Goal: Transaction & Acquisition: Book appointment/travel/reservation

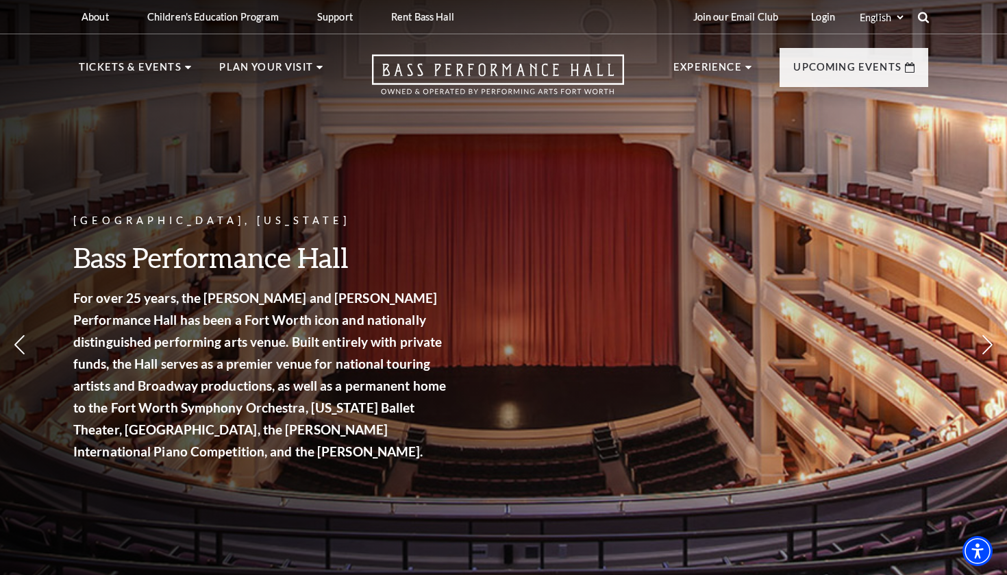
click at [924, 17] on icon at bounding box center [923, 17] width 12 height 12
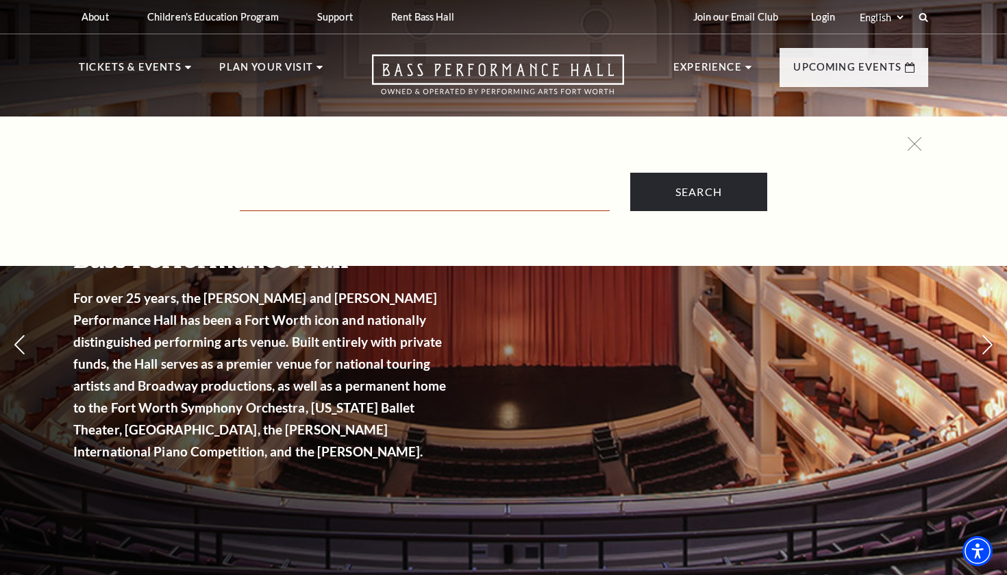
click at [437, 190] on input "Text field" at bounding box center [425, 197] width 370 height 28
type input "broadway"
click at [698, 192] on input "Search" at bounding box center [698, 192] width 137 height 38
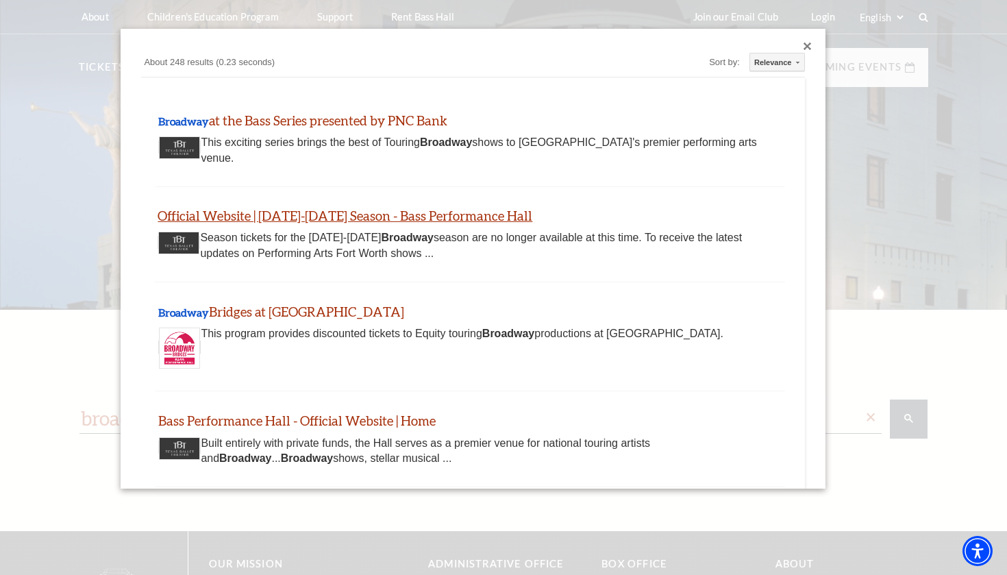
click at [340, 212] on link "Official Website | [DATE]-[DATE] Season - Bass Performance Hall" at bounding box center [345, 216] width 375 height 16
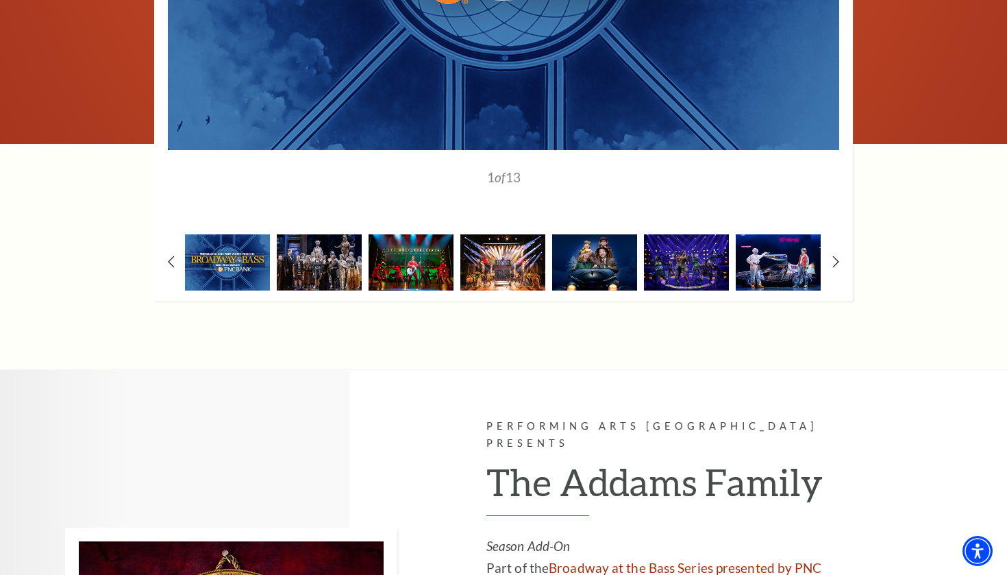
scroll to position [1220, 0]
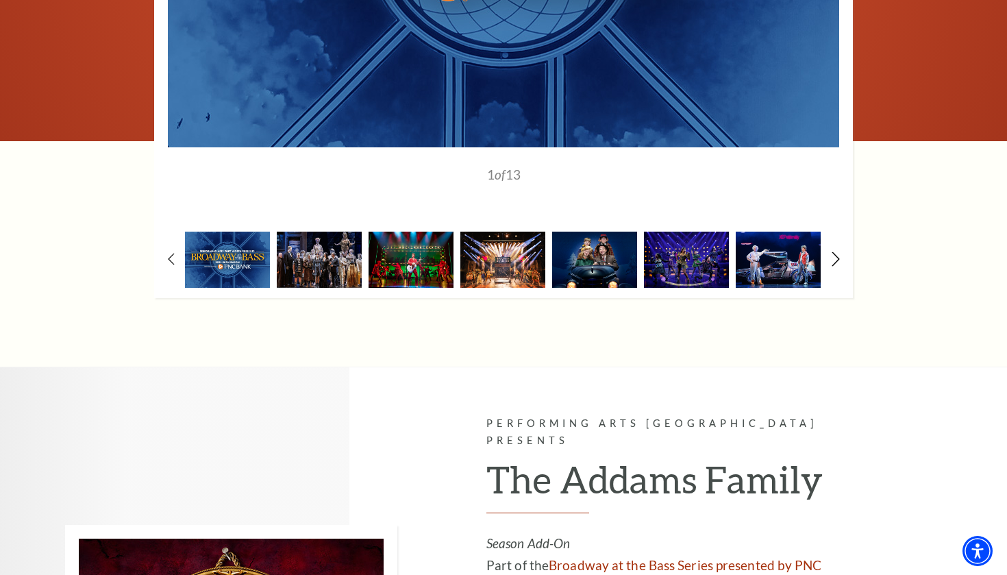
click at [834, 252] on icon at bounding box center [835, 258] width 9 height 14
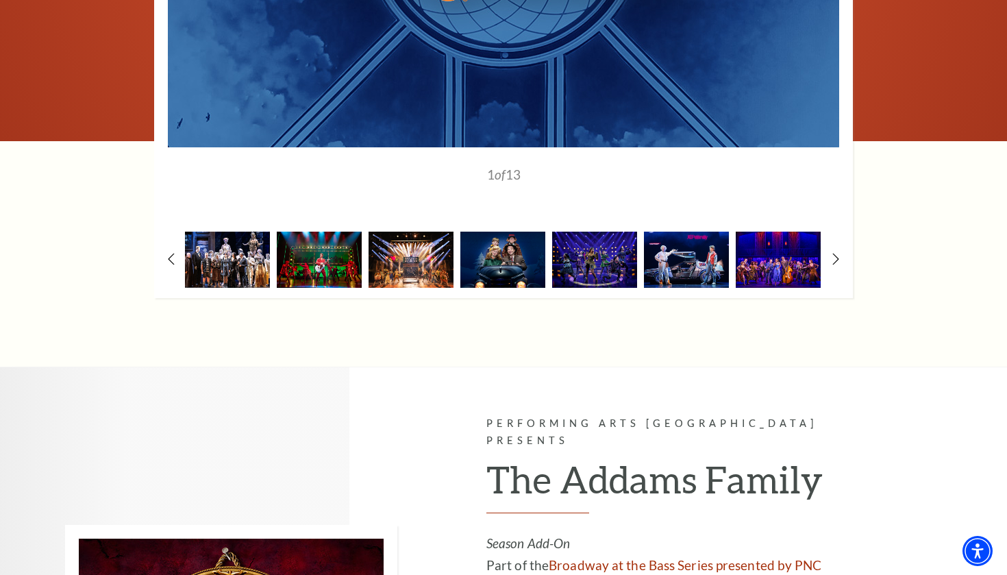
click at [226, 258] on img at bounding box center [227, 259] width 85 height 55
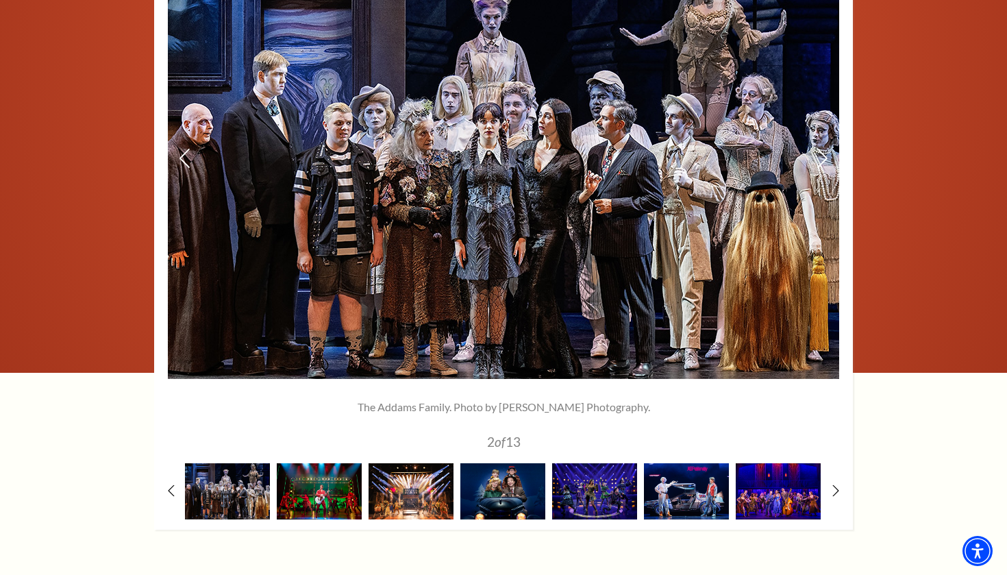
scroll to position [988, 0]
click at [835, 483] on icon at bounding box center [835, 490] width 9 height 14
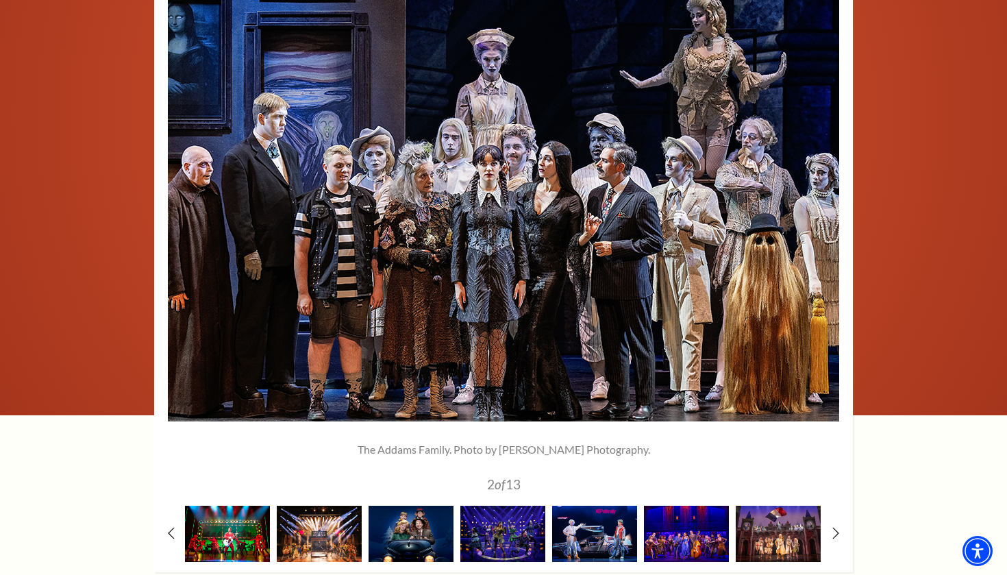
scroll to position [947, 0]
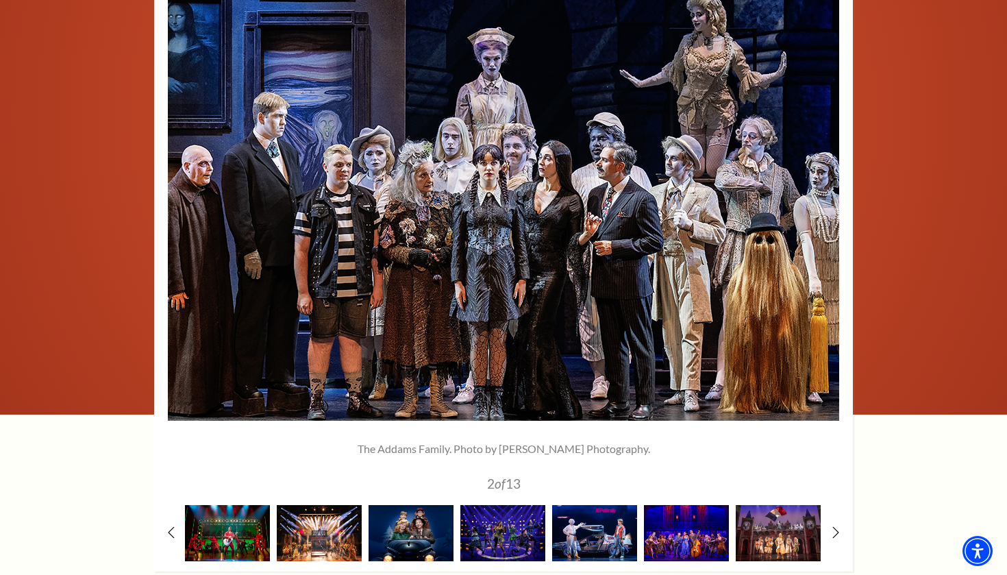
click at [173, 514] on div "1" at bounding box center [503, 269] width 699 height 604
click at [172, 525] on icon at bounding box center [171, 532] width 9 height 14
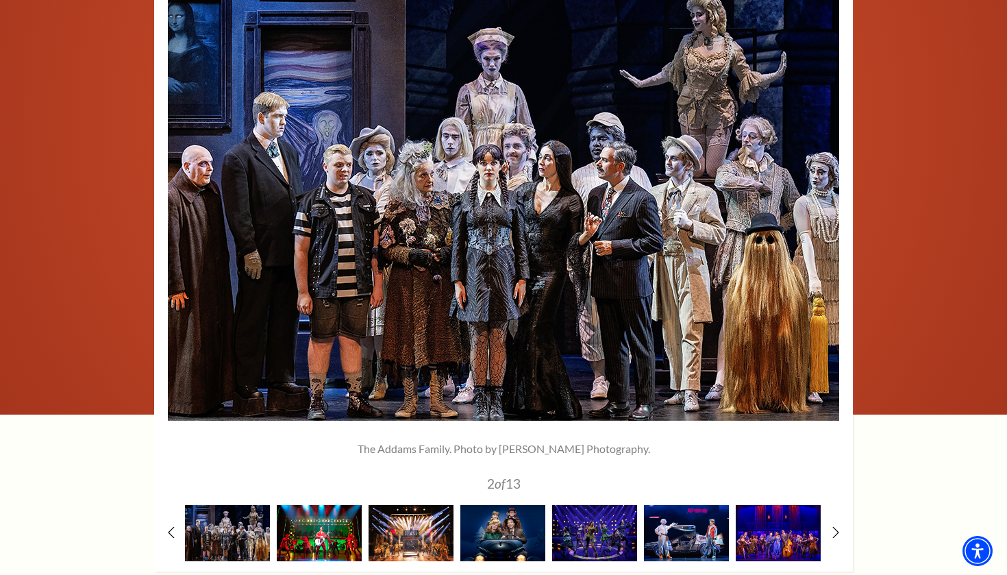
click at [325, 511] on img at bounding box center [319, 532] width 85 height 55
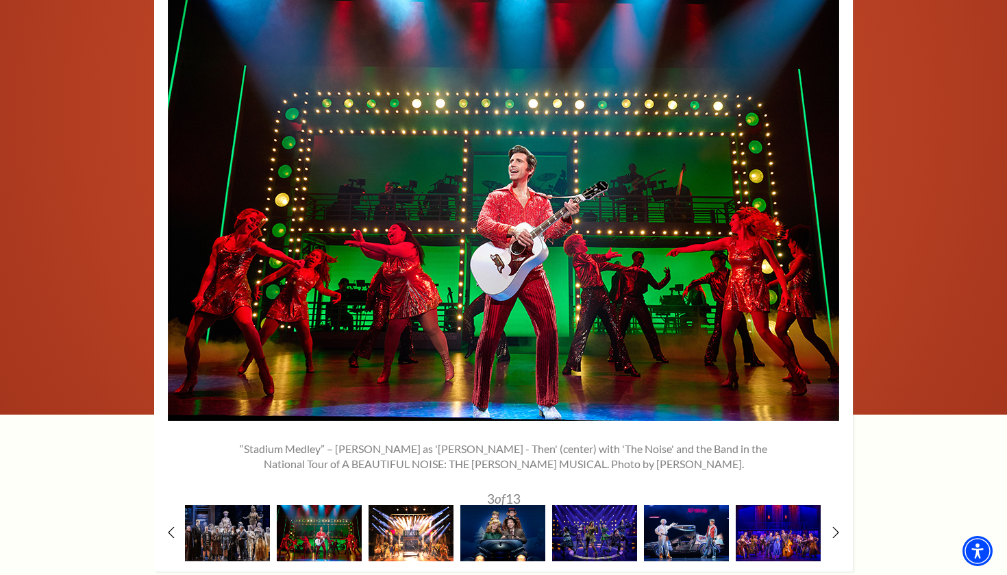
click at [390, 524] on img at bounding box center [410, 532] width 85 height 55
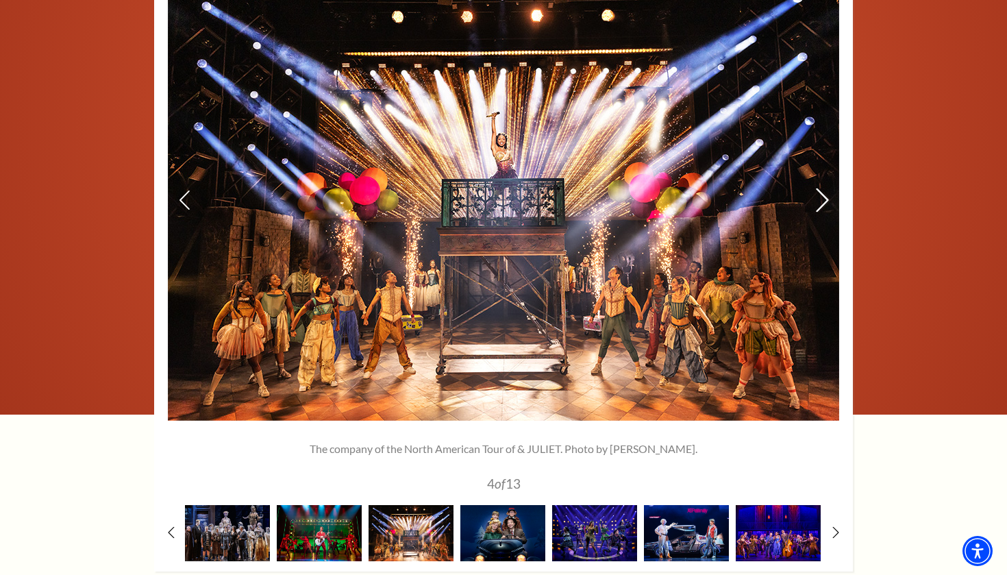
click at [818, 192] on icon at bounding box center [822, 200] width 14 height 24
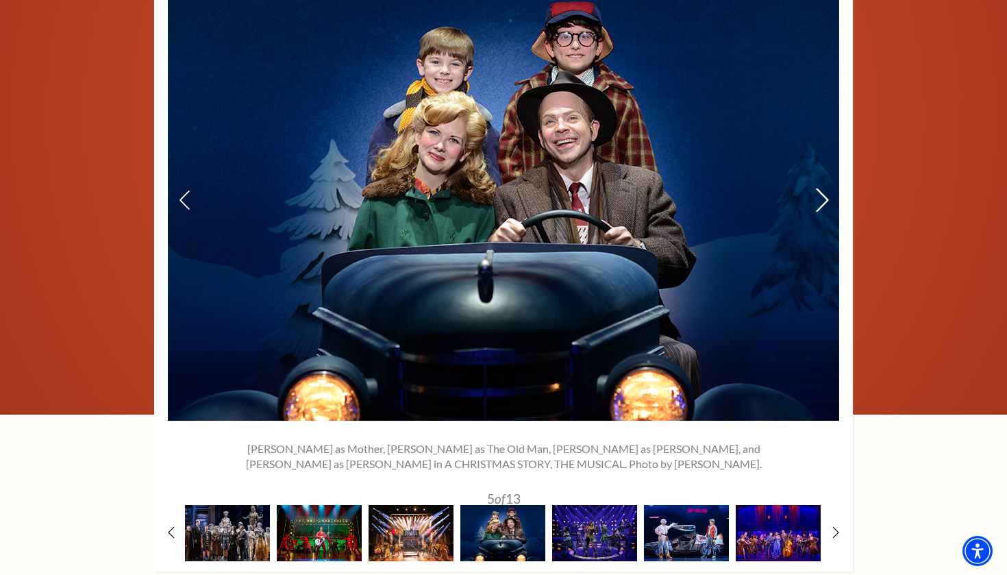
click at [818, 192] on icon at bounding box center [822, 200] width 14 height 24
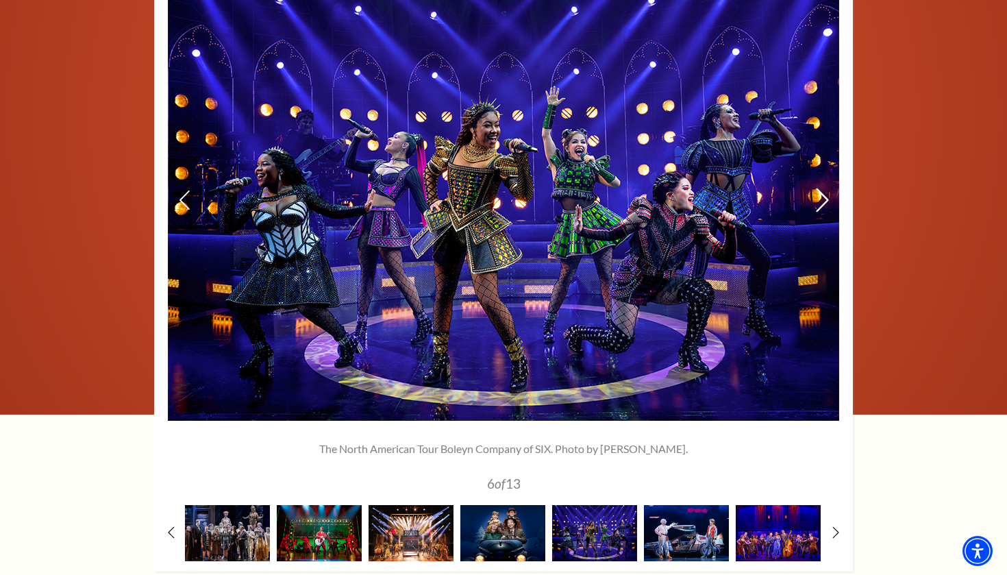
click at [818, 192] on icon at bounding box center [822, 200] width 14 height 24
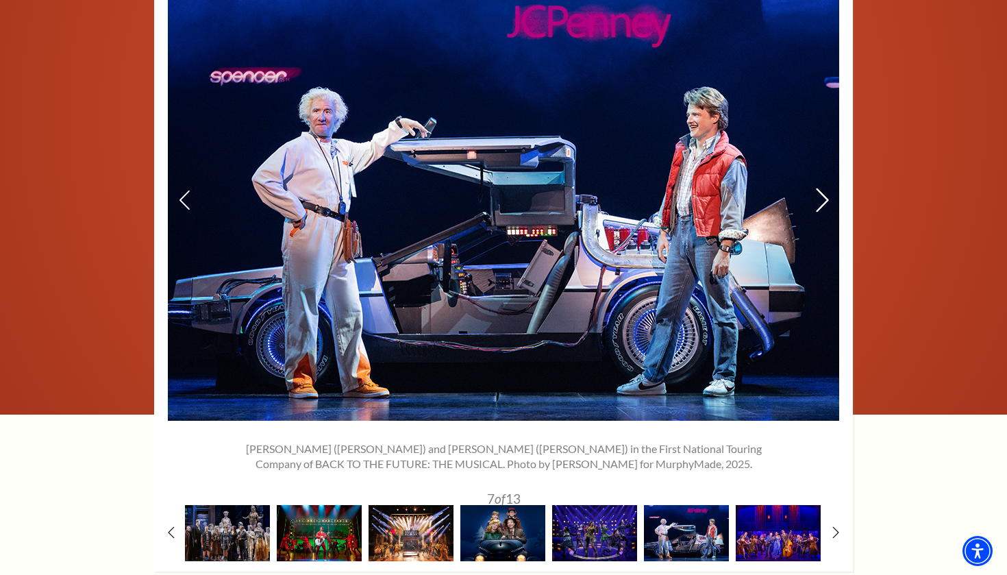
click at [818, 192] on icon at bounding box center [822, 200] width 14 height 24
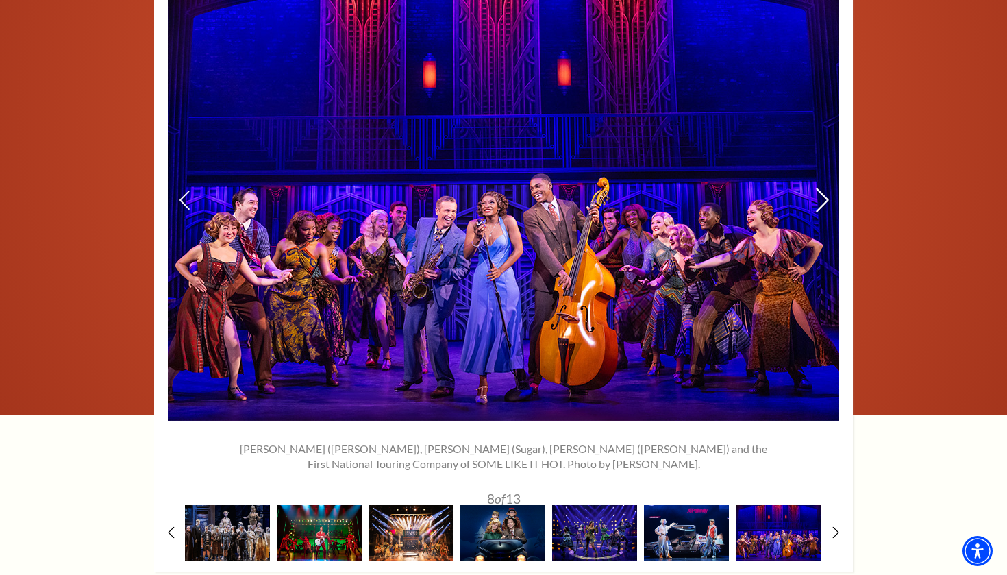
click at [818, 192] on icon at bounding box center [822, 200] width 14 height 24
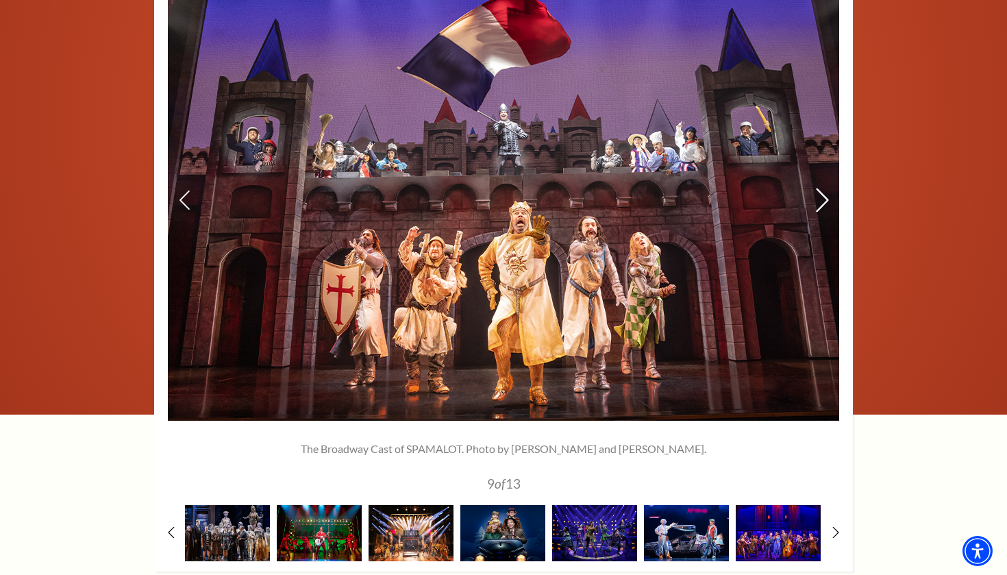
click at [821, 192] on icon at bounding box center [822, 200] width 14 height 24
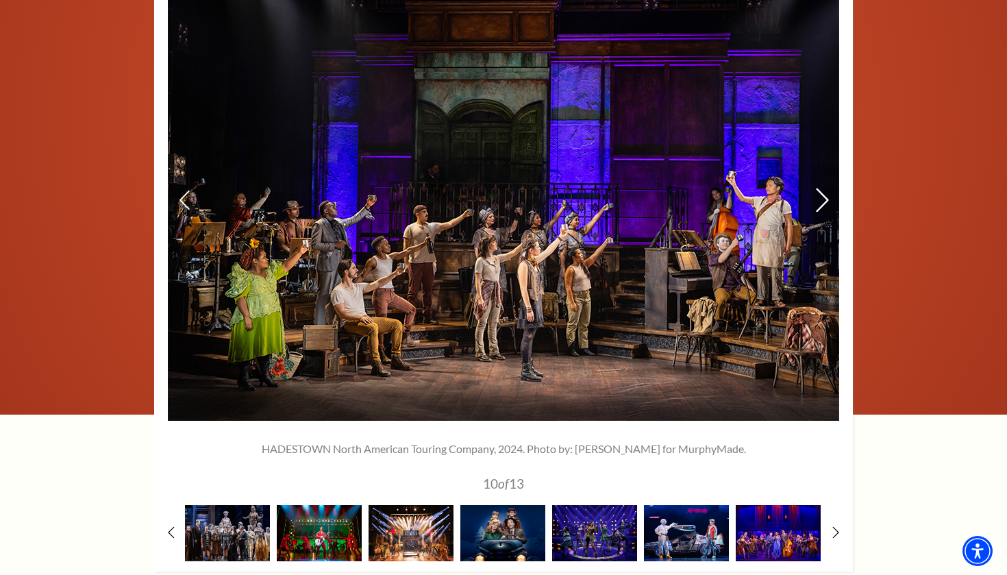
click at [821, 192] on icon at bounding box center [822, 200] width 14 height 24
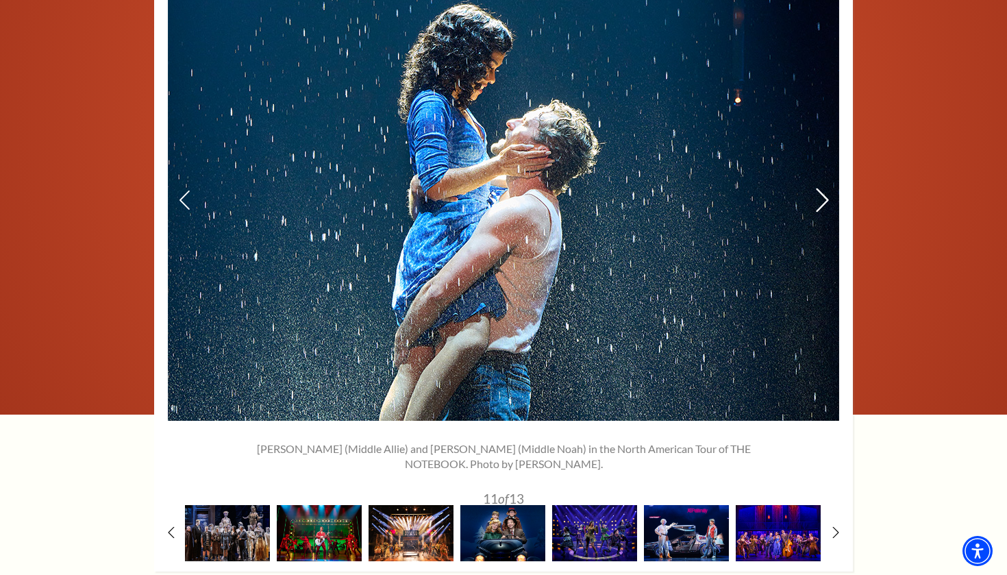
click at [821, 192] on icon at bounding box center [822, 200] width 14 height 24
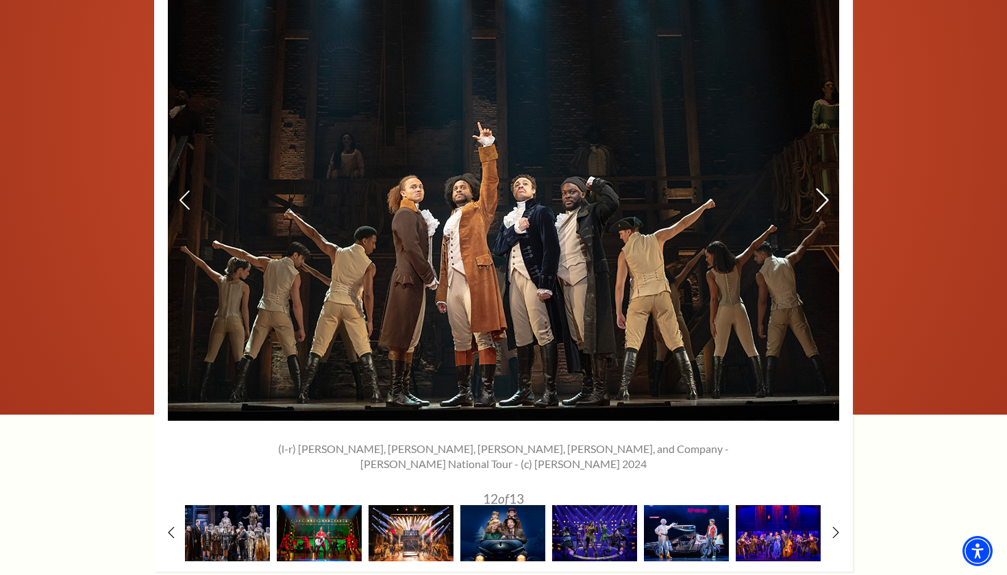
click at [821, 192] on icon at bounding box center [822, 200] width 14 height 24
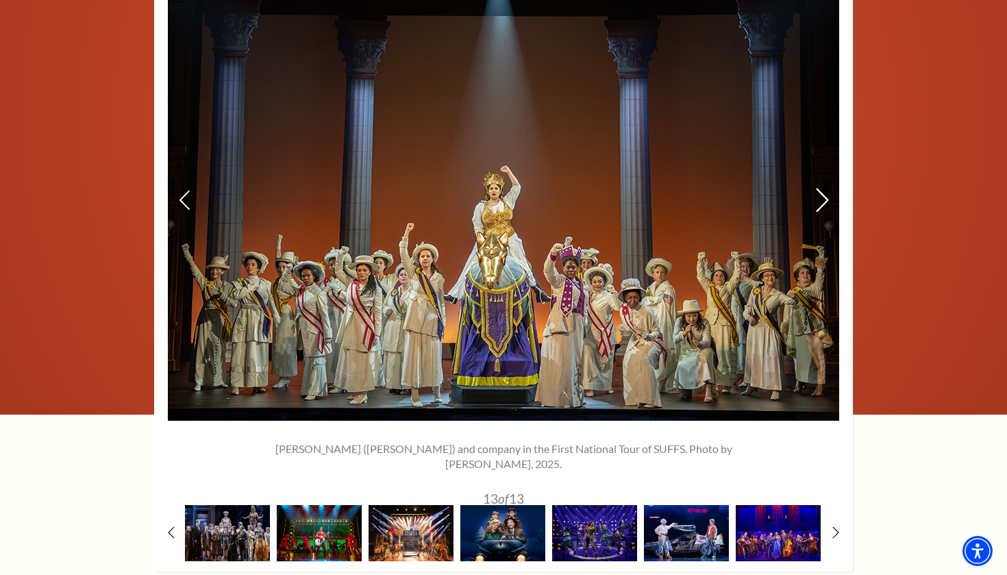
click at [821, 192] on icon at bounding box center [822, 200] width 14 height 24
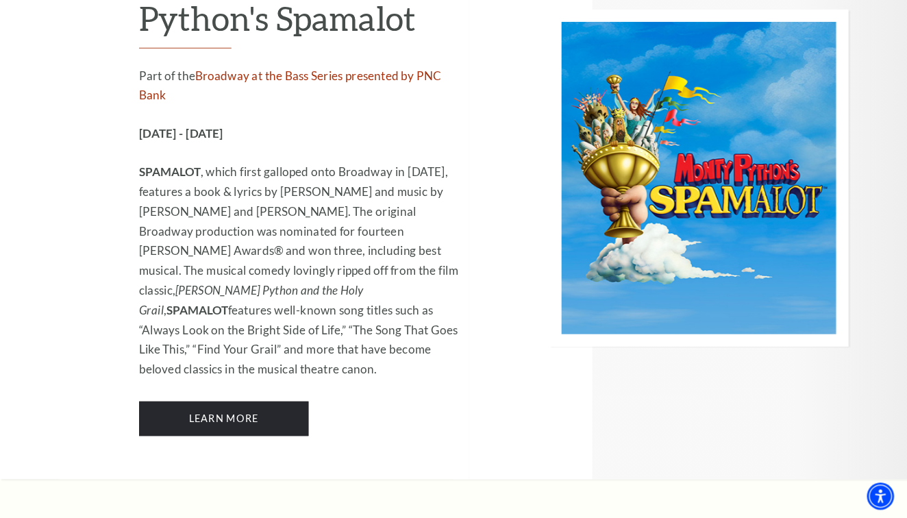
scroll to position [6530, 0]
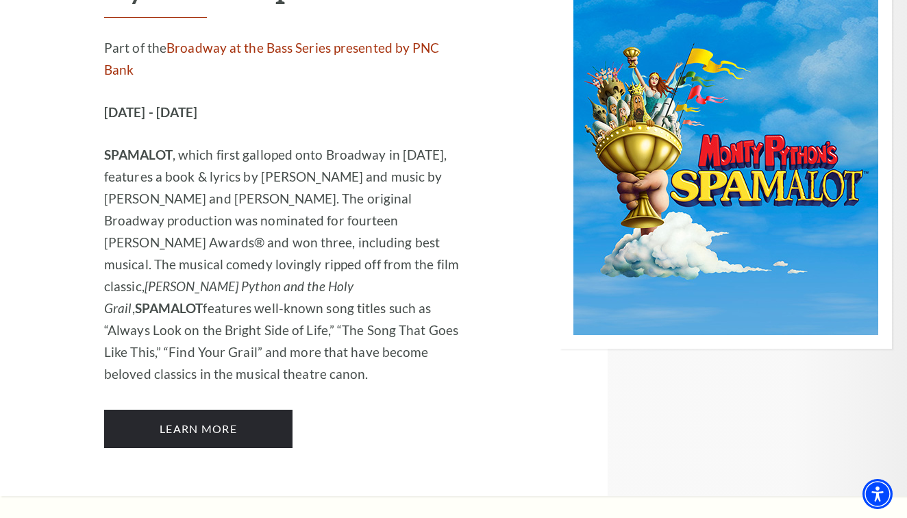
drag, startPoint x: 805, startPoint y: 20, endPoint x: 321, endPoint y: 146, distance: 501.0
